Goal: Information Seeking & Learning: Learn about a topic

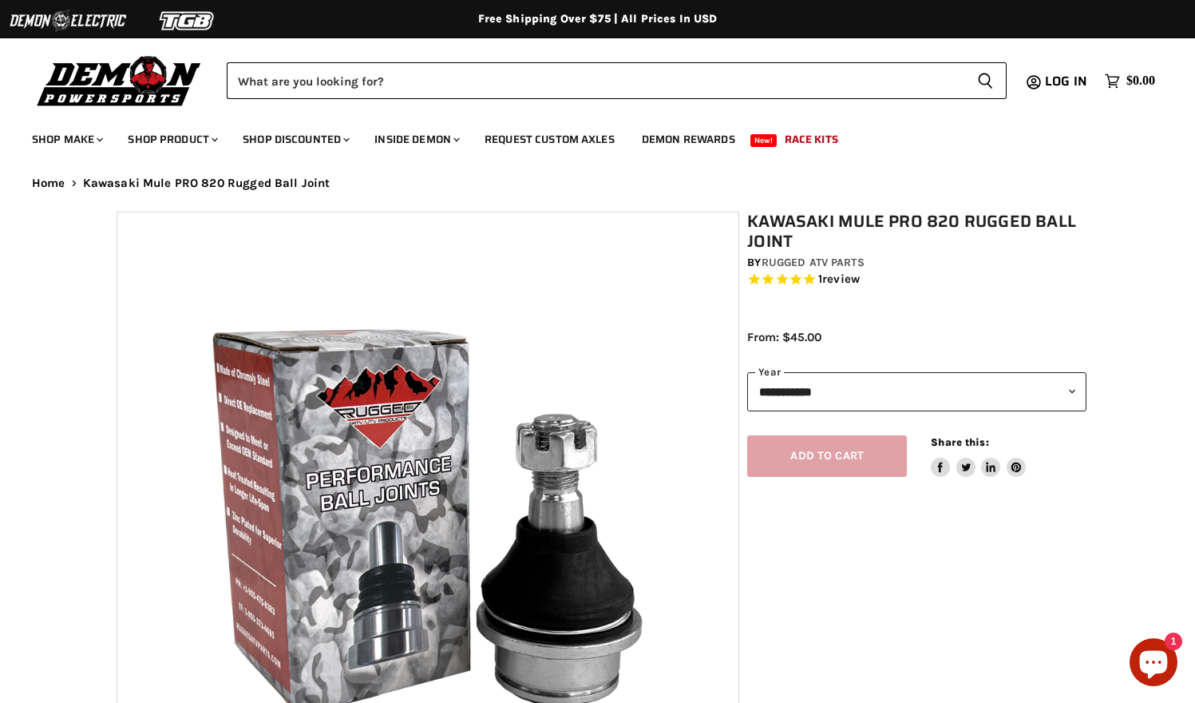
select select "******"
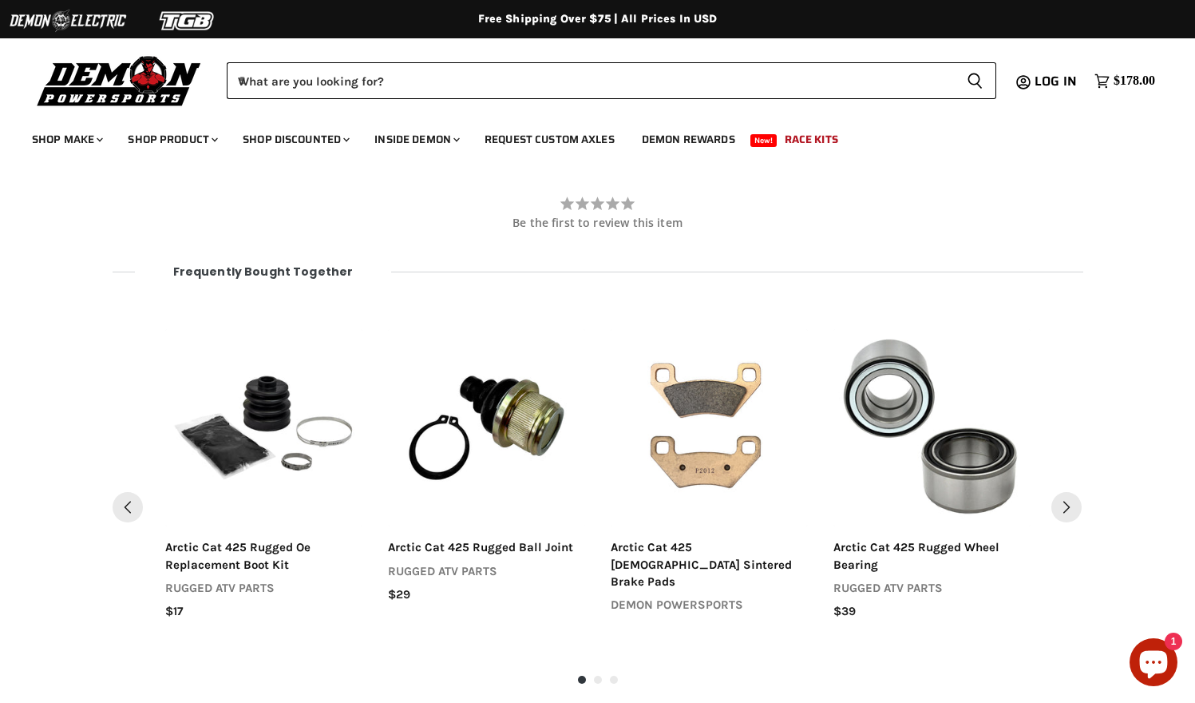
scroll to position [1569, 0]
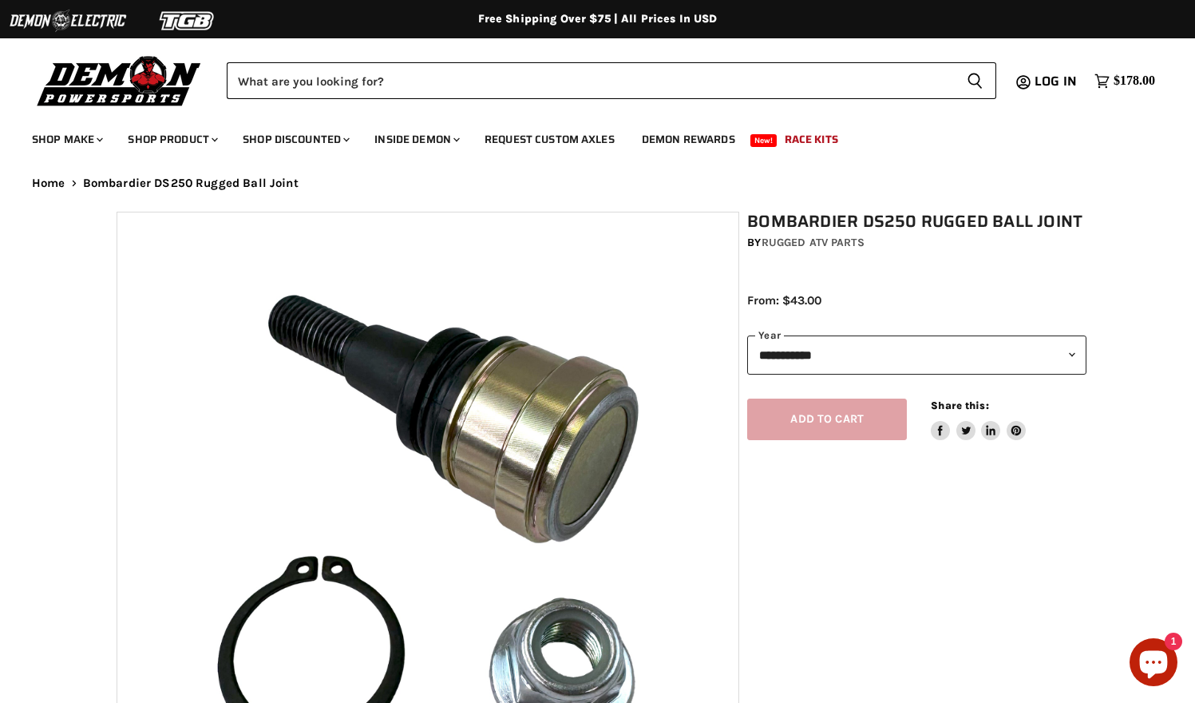
select select "******"
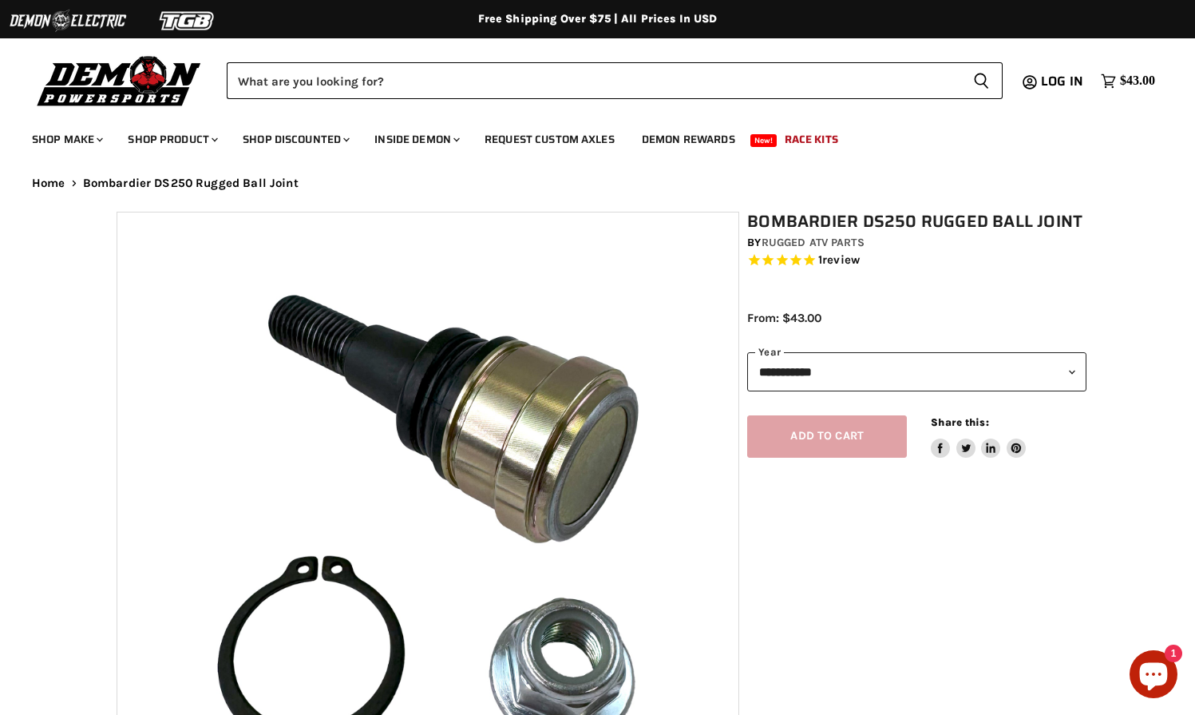
select select "******"
